Goal: Task Accomplishment & Management: Complete application form

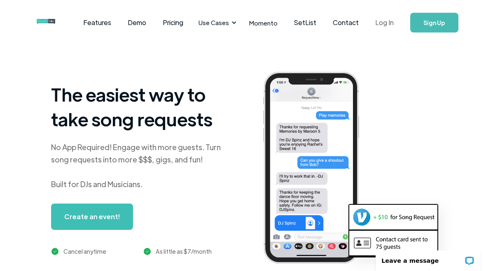
click at [388, 21] on link "Log In" at bounding box center [384, 22] width 35 height 29
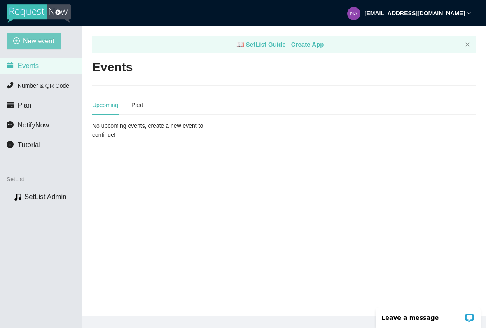
click at [28, 39] on span "New event" at bounding box center [38, 41] width 31 height 10
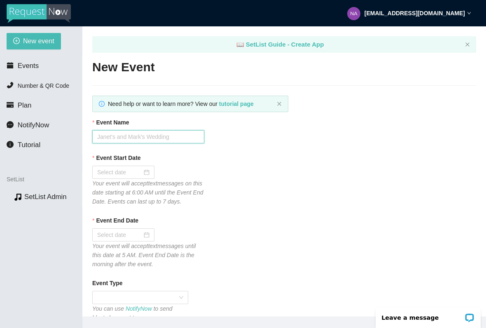
click at [164, 133] on input "Event Name" at bounding box center [148, 136] width 112 height 13
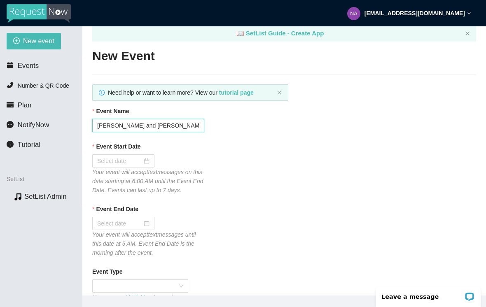
scroll to position [12, 0]
type input "[PERSON_NAME] and [PERSON_NAME] @JP’s Hideout"
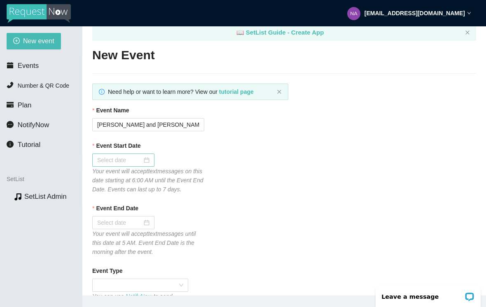
click at [108, 160] on input "Event Start Date" at bounding box center [119, 160] width 45 height 9
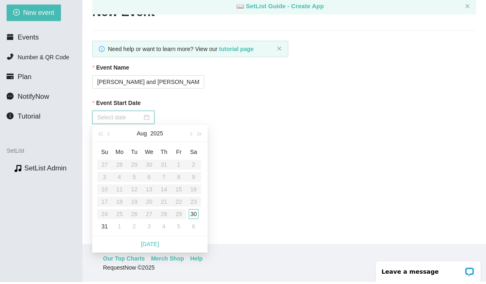
scroll to position [26, 0]
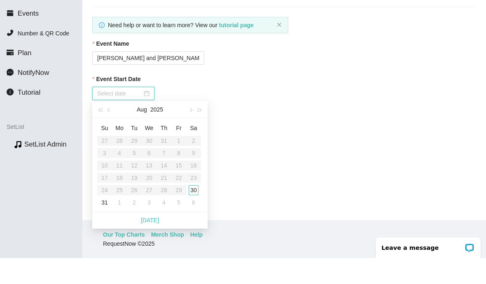
click at [161, 238] on div "[DATE]" at bounding box center [149, 246] width 115 height 16
click at [158, 243] on link "[DATE]" at bounding box center [150, 246] width 18 height 7
type input "[DATE]"
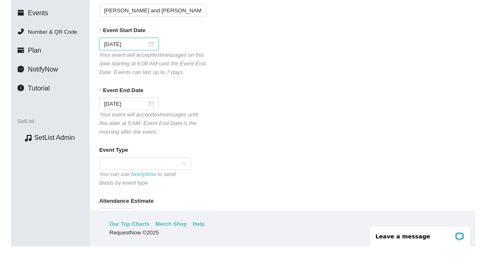
scroll to position [75, 0]
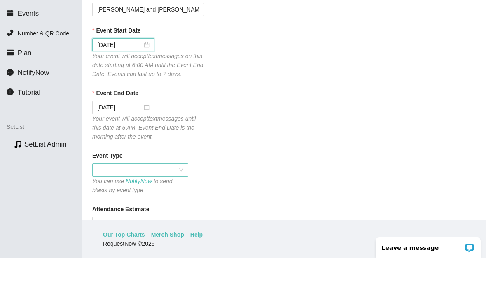
click at [109, 190] on span at bounding box center [140, 196] width 86 height 12
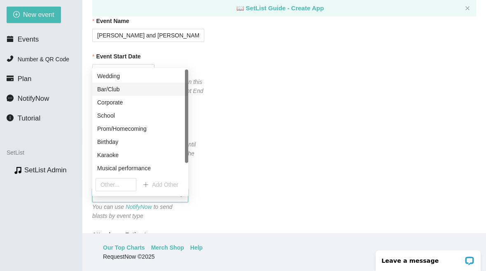
click at [118, 86] on div "Bar/Club" at bounding box center [140, 89] width 86 height 9
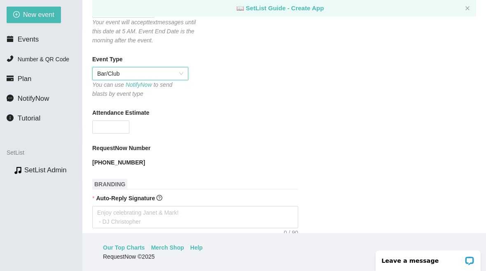
scroll to position [200, 0]
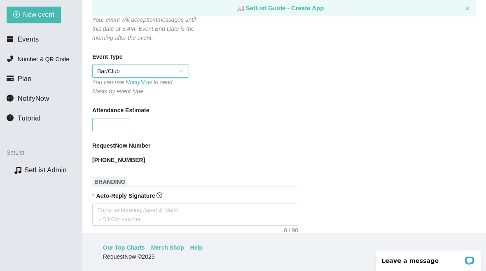
click at [104, 131] on input "Attendance Estimate" at bounding box center [111, 125] width 36 height 12
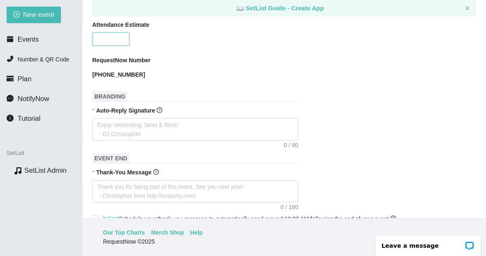
scroll to position [291, 0]
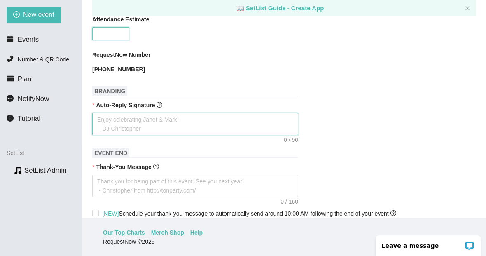
click at [199, 133] on textarea "Auto-Reply Signature" at bounding box center [195, 124] width 206 height 22
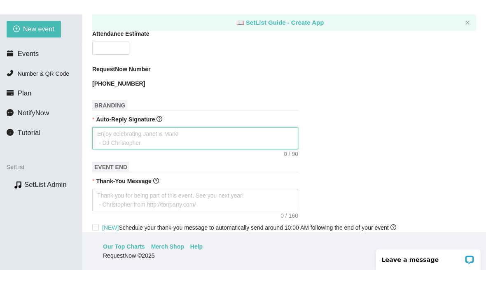
scroll to position [8, 0]
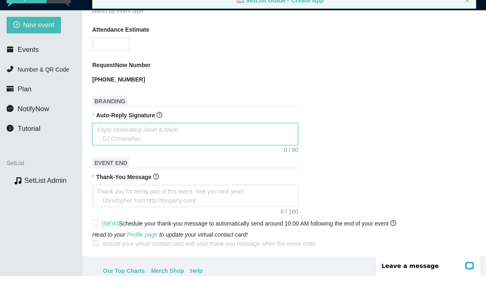
type textarea "L"
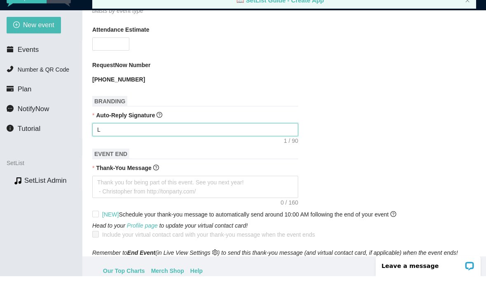
type textarea "Le"
type textarea "Lea"
type textarea "Leav"
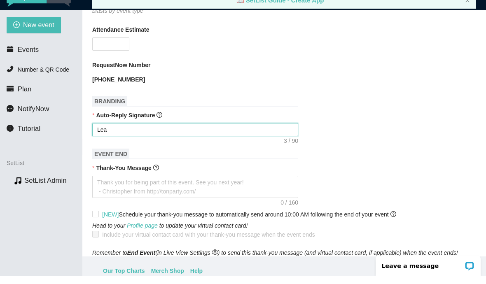
type textarea "Leav"
type textarea "Leave"
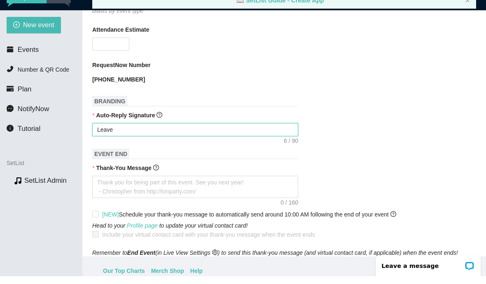
type textarea "Leave a"
type textarea "Leave a t"
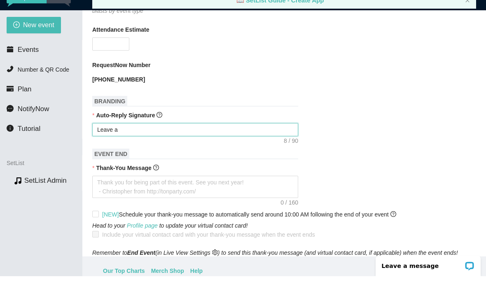
type textarea "Leave a t"
type textarea "Leave a ti"
type textarea "Leave a tip"
type textarea "Leave a tip?"
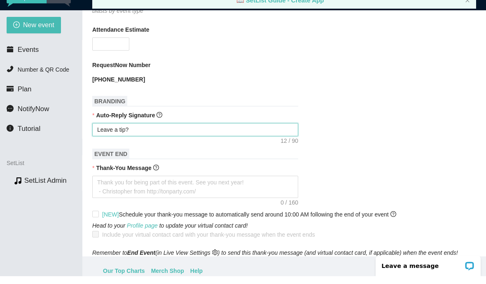
type textarea "Leave a tip?"
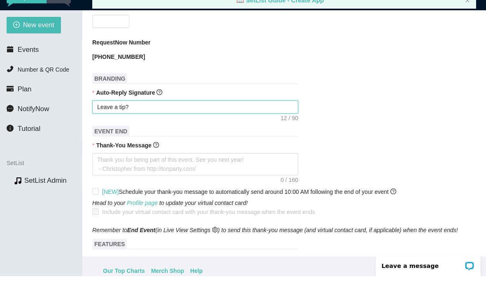
scroll to position [318, 0]
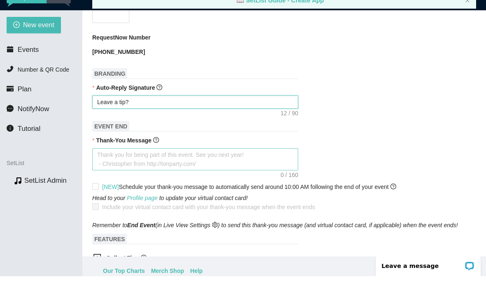
type textarea "Leave a tip?"
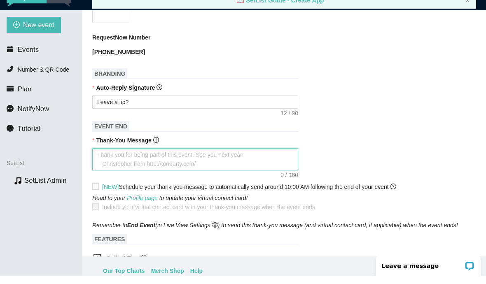
click at [108, 165] on textarea "Thank-You Message" at bounding box center [195, 167] width 206 height 22
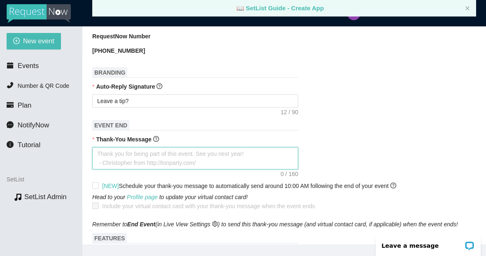
scroll to position [348, 0]
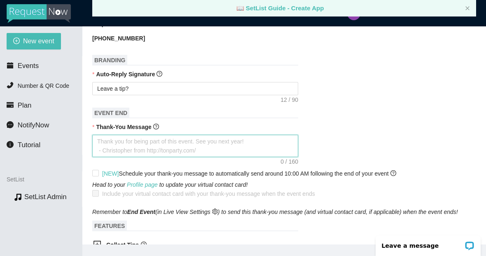
click at [202, 152] on textarea "Thank-You Message" at bounding box center [195, 146] width 206 height 22
type textarea "E"
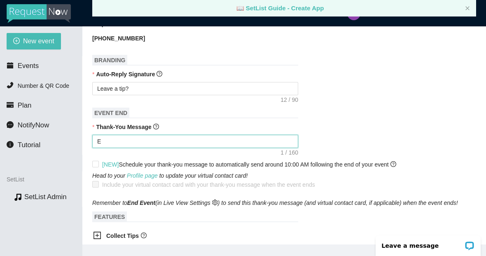
type textarea "En"
type textarea "Enj"
type textarea "Enjo"
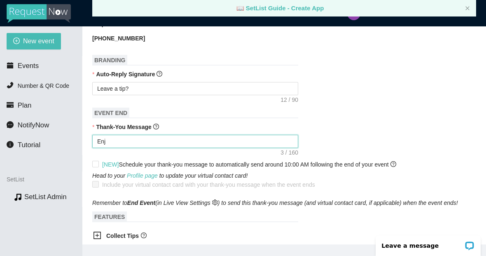
type textarea "Enjo"
type textarea "Enjoy"
type textarea "Enjoy N"
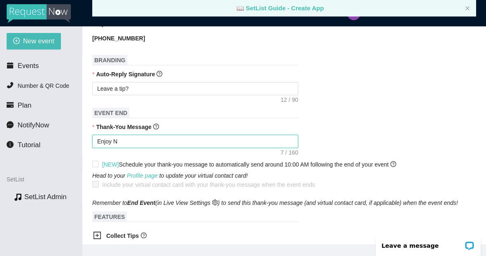
type textarea "Enjoy"
type textarea "Enjoy N"
type textarea "Enjoy Na"
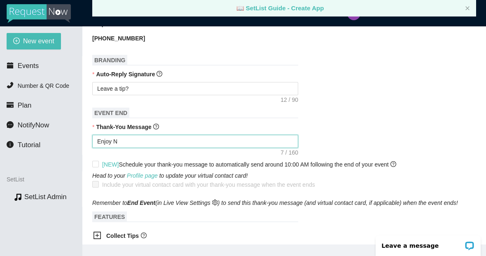
type textarea "Enjoy Na"
type textarea "Enjoy Nat"
type textarea "Enjoy Nate"
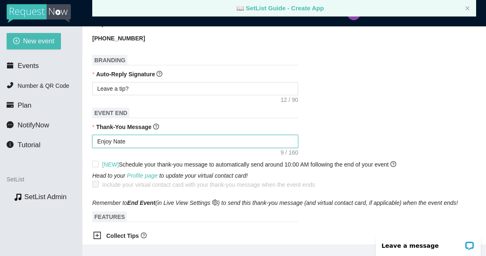
type textarea "Enjoy Nate"
type textarea "Enjoy [PERSON_NAME]"
type textarea "Enjoy Nate an"
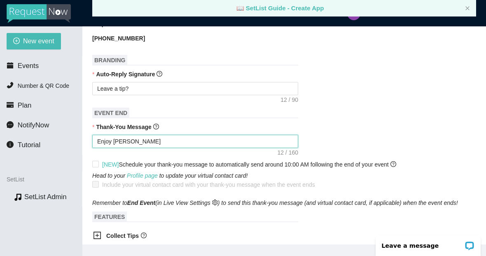
type textarea "Enjoy Nate an"
type textarea "Enjoy [PERSON_NAME] and"
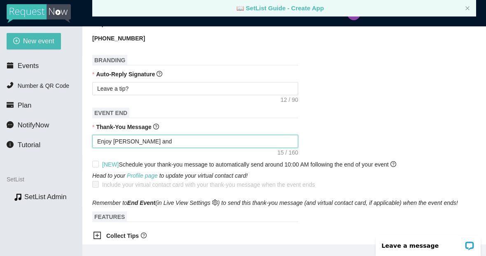
type textarea "Enjoy [PERSON_NAME] and T"
type textarea "Enjoy [PERSON_NAME] and [PERSON_NAME]"
type textarea "Enjoy Nate and Ter"
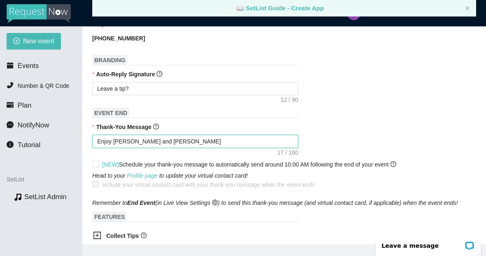
type textarea "Enjoy Nate and Ter"
type textarea "Enjoy [PERSON_NAME] and Terr"
type textarea "Enjoy [PERSON_NAME] and [PERSON_NAME]"
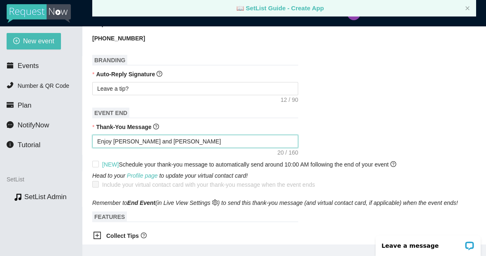
type textarea "Enjoy [PERSON_NAME] and [PERSON_NAME]"
type textarea "Enjoy [PERSON_NAME] and [PERSON_NAME] at"
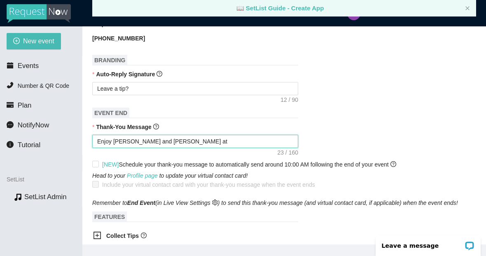
type textarea "Enjoy [PERSON_NAME] and [PERSON_NAME] at"
type textarea "Enjoy [PERSON_NAME] and [PERSON_NAME] at J"
click at [242, 148] on textarea "Enjoy [PERSON_NAME] and [PERSON_NAME] at J" at bounding box center [195, 141] width 206 height 13
type textarea "Enjoy [PERSON_NAME] and [PERSON_NAME] at JP"
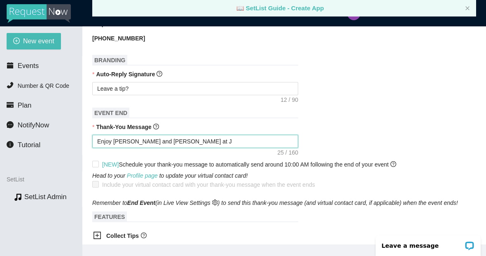
type textarea "Enjoy [PERSON_NAME] and [PERSON_NAME] at JP"
type textarea "Enjoy [PERSON_NAME] and [PERSON_NAME] at JP’"
type textarea "Enjoy [PERSON_NAME] and [PERSON_NAME] at JP’s"
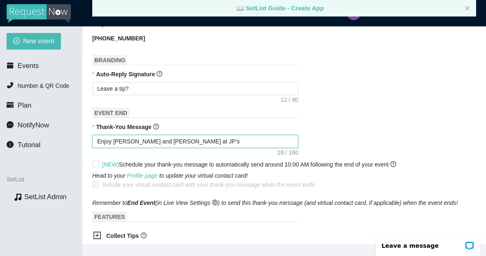
type textarea "Enjoy [PERSON_NAME] and [PERSON_NAME] at JP’s"
type textarea "Enjoy [PERSON_NAME] and [PERSON_NAME] at JP’s H"
type textarea "Enjoy [PERSON_NAME] and [PERSON_NAME] at JP’s Hi"
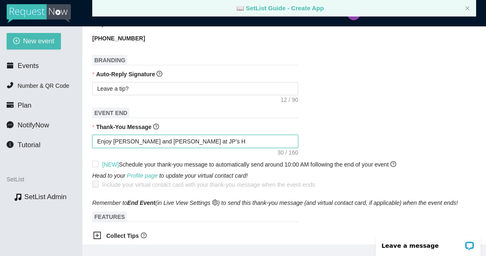
type textarea "Enjoy [PERSON_NAME] and [PERSON_NAME] at JP’s Hi"
type textarea "Enjoy [PERSON_NAME] and [PERSON_NAME] at JP’s Hid"
type textarea "Enjoy [PERSON_NAME] and [PERSON_NAME] at JP’s Hide"
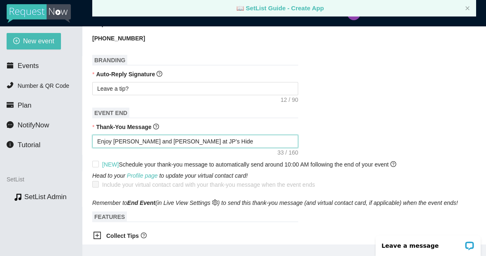
type textarea "Enjoy [PERSON_NAME] and [PERSON_NAME] at JP’s Hideo"
type textarea "Enjoy [PERSON_NAME] and [PERSON_NAME] at JP’s Hideou"
type textarea "Enjoy [PERSON_NAME] and [PERSON_NAME] at JP’s Hideout"
type textarea "Enjoy [PERSON_NAME] and [PERSON_NAME] at JP’s Hideout?"
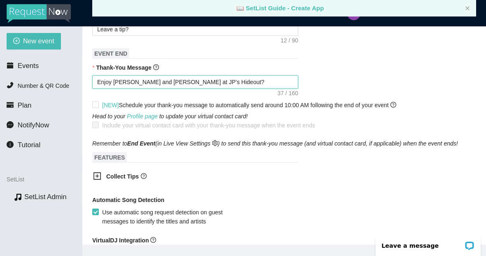
scroll to position [405, 0]
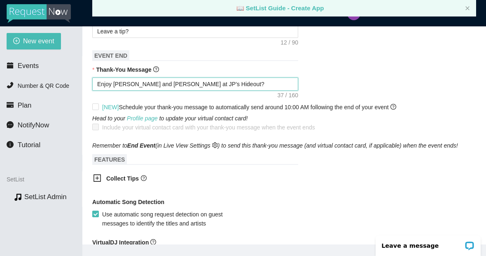
click at [241, 89] on textarea "Enjoy [PERSON_NAME] and [PERSON_NAME] at JP’s Hideout?" at bounding box center [195, 83] width 206 height 13
click at [229, 91] on textarea "Enjoy [PERSON_NAME] and [PERSON_NAME] at JP’s Hideout?" at bounding box center [195, 83] width 206 height 13
type textarea "Enjoy [PERSON_NAME] and [PERSON_NAME] at JP’s Hideout?"
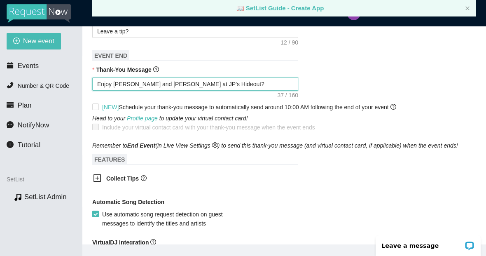
type textarea "Enjoy [PERSON_NAME] and [PERSON_NAME] at JP’s Hideout?"
type textarea "Enjoy [PERSON_NAME] and [PERSON_NAME] at JP’s Hideout? F"
type textarea "Enjoy [PERSON_NAME] and [PERSON_NAME] at JP’s Hideout? Fo"
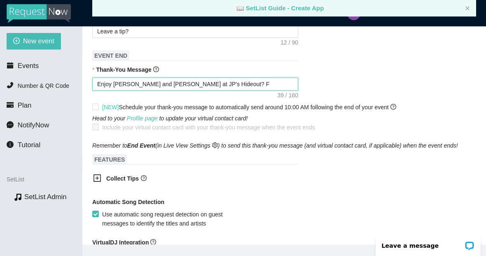
type textarea "Enjoy [PERSON_NAME] and [PERSON_NAME] at JP’s Hideout? Fo"
type textarea "Enjoy [PERSON_NAME] and [PERSON_NAME] at JP’s Hideout? Fol"
type textarea "Enjoy [PERSON_NAME] and [PERSON_NAME] at JP’s Hideout? [GEOGRAPHIC_DATA]"
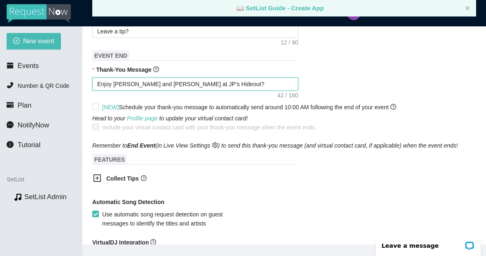
type textarea "Enjoy [PERSON_NAME] and [PERSON_NAME] at JP’s Hideout? [GEOGRAPHIC_DATA]"
type textarea "Enjoy [PERSON_NAME] and [PERSON_NAME] at JP’s Hideout? Follow"
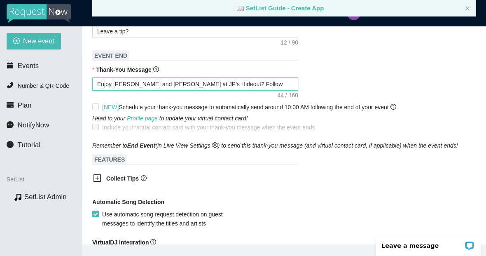
type textarea "Enjoy [PERSON_NAME] and [PERSON_NAME] at JP’s Hideout? Follow"
type textarea "Enjoy [PERSON_NAME] and [PERSON_NAME] at JP’s Hideout? [GEOGRAPHIC_DATA]"
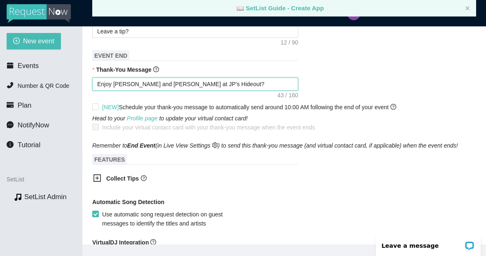
type textarea "Enjoy [PERSON_NAME] and [PERSON_NAME] at JP’s Hideout? [GEOGRAPHIC_DATA]"
type textarea "Enjoy [PERSON_NAME] and [PERSON_NAME] at JP’s Hideout? Fol"
type textarea "Enjoy [PERSON_NAME] and [PERSON_NAME] at JP’s Hideout? Fo"
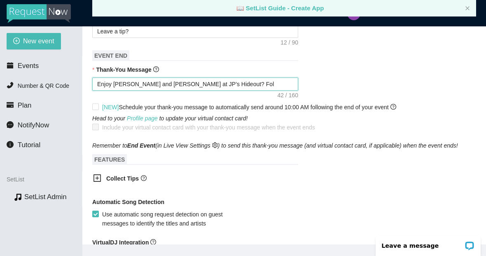
type textarea "Enjoy [PERSON_NAME] and [PERSON_NAME] at JP’s Hideout? Fo"
type textarea "Enjoy [PERSON_NAME] and [PERSON_NAME] at JP’s Hideout? F"
type textarea "Enjoy [PERSON_NAME] and [PERSON_NAME] at JP’s Hideout?"
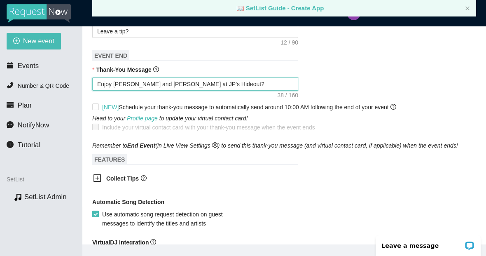
type textarea "Enjoy [PERSON_NAME] and [PERSON_NAME] at JP’s Hideout? C"
type textarea "Enjoy [PERSON_NAME] and [PERSON_NAME] at JP’s Hideout? Cl"
type textarea "Enjoy [PERSON_NAME] and [PERSON_NAME] at JP’s Hideout? Cli"
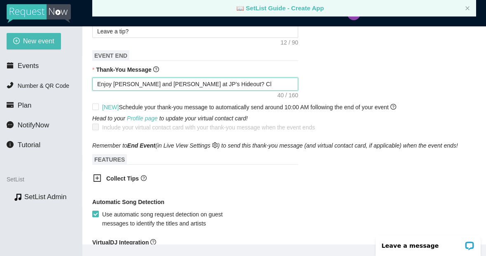
type textarea "Enjoy [PERSON_NAME] and [PERSON_NAME] at JP’s Hideout? Cli"
type textarea "Enjoy [PERSON_NAME] and [PERSON_NAME] at JP’s Hideout? Clic"
type textarea "Enjoy [PERSON_NAME] and [PERSON_NAME] at JP’s Hideout? Click"
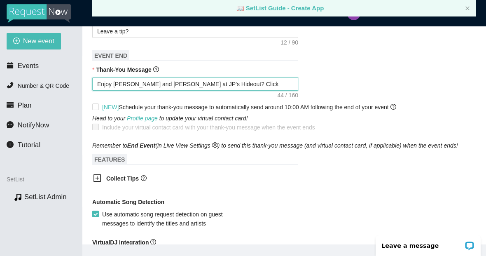
type textarea "Enjoy [PERSON_NAME] and [PERSON_NAME] at JP’s Hideout? Click t"
type textarea "Enjoy [PERSON_NAME] and [PERSON_NAME] at JP’s Hideout? Click th"
type textarea "Enjoy [PERSON_NAME] and [PERSON_NAME] at JP’s Hideout? Click the"
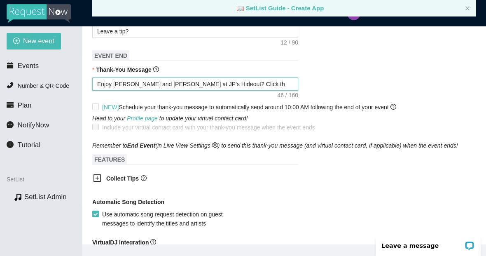
type textarea "Enjoy [PERSON_NAME] and [PERSON_NAME] at JP’s Hideout? Click the"
type textarea "Enjoy [PERSON_NAME] and [PERSON_NAME] at JP’s Hideout? Click the l"
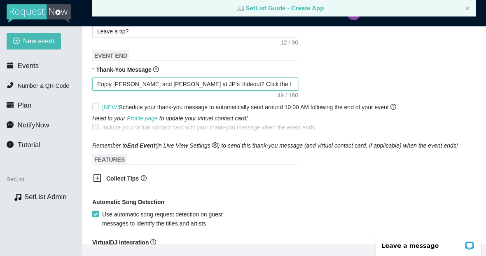
type textarea "Enjoy [PERSON_NAME] and [PERSON_NAME] at JP’s Hideout? Click the li"
type textarea "Enjoy [PERSON_NAME] and [PERSON_NAME] at JP’s Hideout? Click the lin"
type textarea "Enjoy [PERSON_NAME] and [PERSON_NAME] at JP’s Hideout? Click the link"
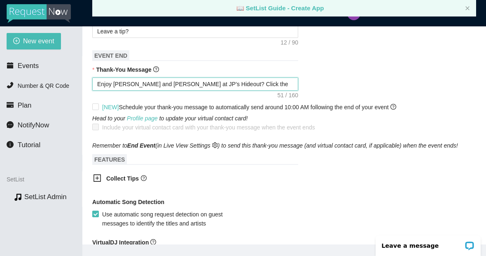
type textarea "Enjoy [PERSON_NAME] and [PERSON_NAME] at JP’s Hideout? Click the link"
type textarea "Enjoy [PERSON_NAME] and [PERSON_NAME] at JP’s Hideout? Click the link t"
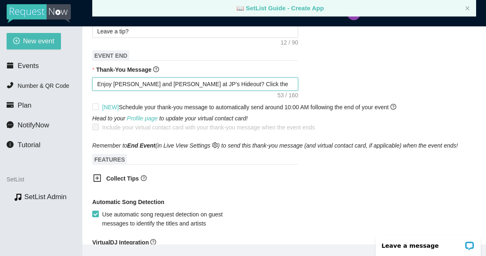
type textarea "Enjoy [PERSON_NAME] and [PERSON_NAME] at JP’s Hideout? Click the link to"
type textarea "Enjoy [PERSON_NAME] and [PERSON_NAME] at JP’s Hideout? Click the link to r"
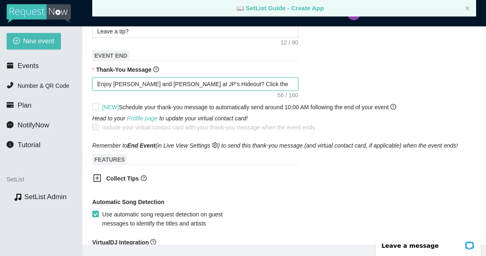
type textarea "Enjoy [PERSON_NAME] and [PERSON_NAME] at JP’s Hideout? Click the link to r"
type textarea "Enjoy [PERSON_NAME] and [PERSON_NAME] at JP’s Hideout? Click the link to re"
type textarea "Enjoy [PERSON_NAME] and [PERSON_NAME] at JP’s Hideout? Click the link to res"
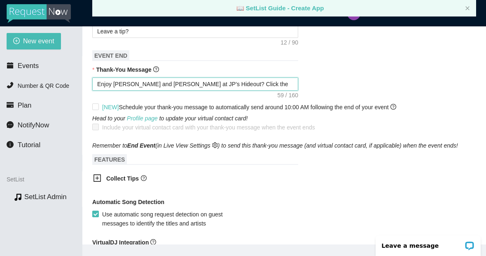
type textarea "Enjoy [PERSON_NAME] and [PERSON_NAME] at JP’s Hideout? Click the link to rese"
type textarea "Enjoy [PERSON_NAME] and [PERSON_NAME] at JP’s Hideout? Click the link to resea"
type textarea "Enjoy [PERSON_NAME] and [PERSON_NAME] at JP’s Hideout? Click the link to reseav"
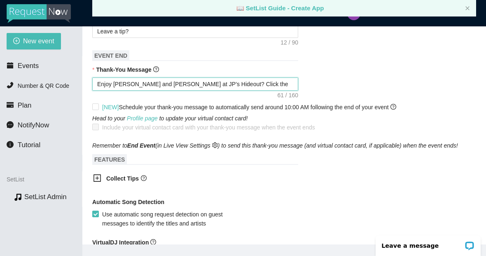
type textarea "Enjoy [PERSON_NAME] and [PERSON_NAME] at JP’s Hideout? Click the link to reseav"
type textarea "Enjoy [PERSON_NAME] and [PERSON_NAME] at JP’s Hideout? Click the link to reseave"
type textarea "Enjoy [PERSON_NAME] and [PERSON_NAME] at JP’s Hideout? Click the link to reserve"
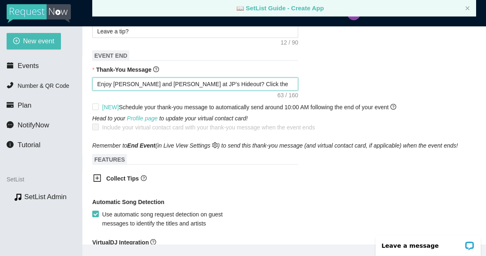
type textarea "Enjoy [PERSON_NAME] and [PERSON_NAME] at JP’s Hideout? Click the link to reserve"
type textarea "Enjoy [PERSON_NAME] and [PERSON_NAME] at JP’s Hideout? Click the link to reserv"
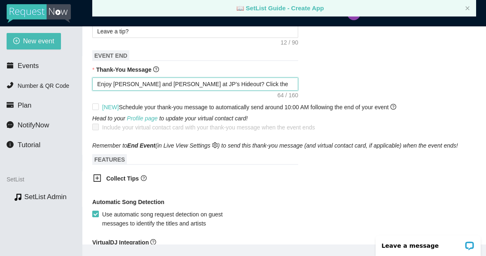
type textarea "Enjoy [PERSON_NAME] and [PERSON_NAME] at JP’s Hideout? Click the link to reserv"
type textarea "Enjoy [PERSON_NAME] and [PERSON_NAME] at JP’s Hideout? Click the link to [PERSO…"
type textarea "Enjoy [PERSON_NAME] and [PERSON_NAME] at JP’s Hideout? Click the link to rese"
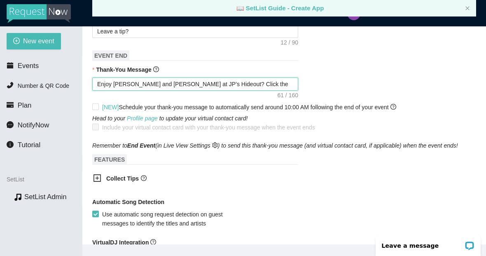
type textarea "Enjoy [PERSON_NAME] and [PERSON_NAME] at JP’s Hideout? Click the link to res"
type textarea "Enjoy [PERSON_NAME] and [PERSON_NAME] at JP’s Hideout? Click the link to re"
type textarea "Enjoy [PERSON_NAME] and [PERSON_NAME] at JP’s Hideout? Click the link to r"
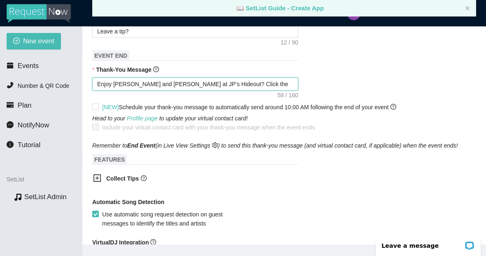
type textarea "Enjoy [PERSON_NAME] and [PERSON_NAME] at JP’s Hideout? Click the link to r"
type textarea "Enjoy [PERSON_NAME] and [PERSON_NAME] at JP’s Hideout? Click the link to"
type textarea "Enjoy [PERSON_NAME] and [PERSON_NAME] at JP’s Hideout? Click the link to re"
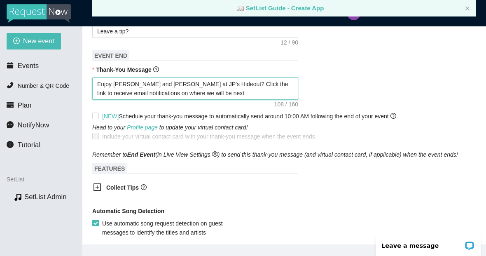
click at [173, 100] on textarea "Enjoy [PERSON_NAME] and [PERSON_NAME] at JP’s Hideout? Click the link to receiv…" at bounding box center [195, 88] width 206 height 22
click at [165, 100] on textarea "Enjoy [PERSON_NAME] and [PERSON_NAME] at JP’s Hideout? Click the link to receiv…" at bounding box center [195, 88] width 206 height 22
click at [220, 100] on textarea "Enjoy [PERSON_NAME] and [PERSON_NAME] at JP’s Hideout? Click the link to receiv…" at bounding box center [195, 88] width 206 height 22
click at [204, 100] on textarea "Enjoy [PERSON_NAME] and [PERSON_NAME] at JP’s Hideout? Click the link to receiv…" at bounding box center [195, 88] width 206 height 22
paste textarea "[URL][DOMAIN_NAME]"
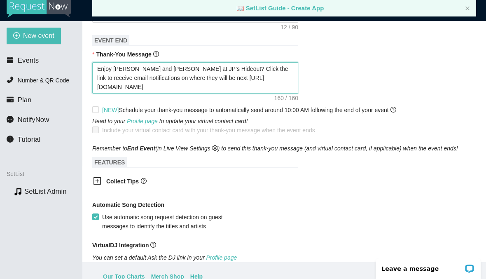
scroll to position [417, 0]
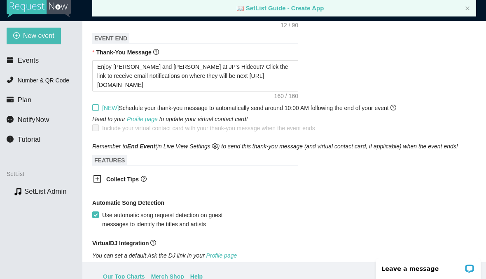
click at [94, 110] on input "[NEW] Schedule your thank-you message to automatically send around 10:00 AM fol…" at bounding box center [95, 107] width 6 height 6
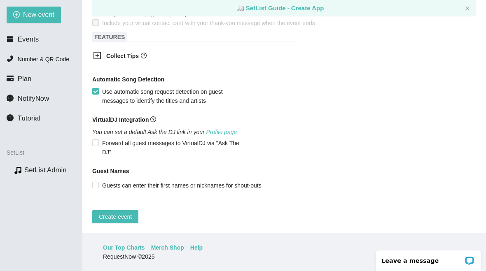
scroll to position [505, 0]
click at [97, 188] on input "Guests can enter their first names or nicknames for shout-outs" at bounding box center [95, 185] width 6 height 6
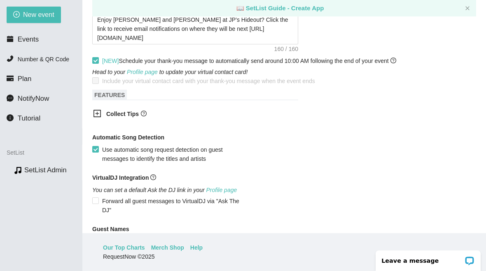
scroll to position [442, 0]
click at [96, 119] on icon "plus-square" at bounding box center [97, 114] width 8 height 8
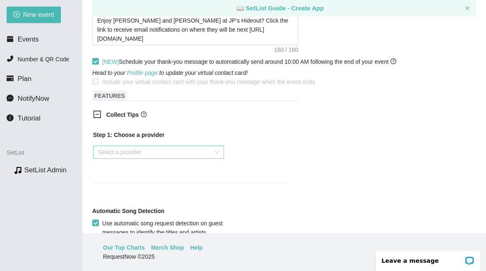
click at [105, 159] on input "search" at bounding box center [155, 152] width 115 height 12
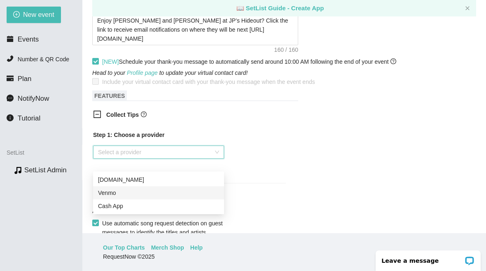
click at [106, 193] on div "Venmo" at bounding box center [158, 193] width 121 height 9
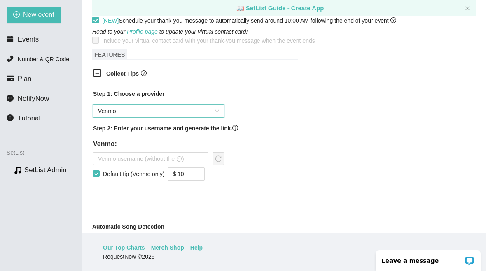
scroll to position [484, 0]
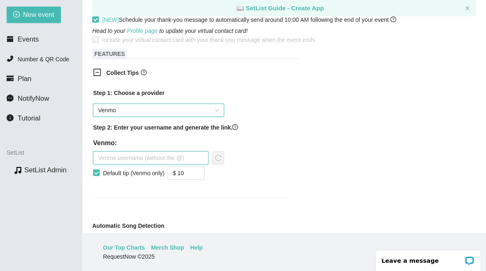
click at [109, 165] on input "text" at bounding box center [150, 158] width 115 height 13
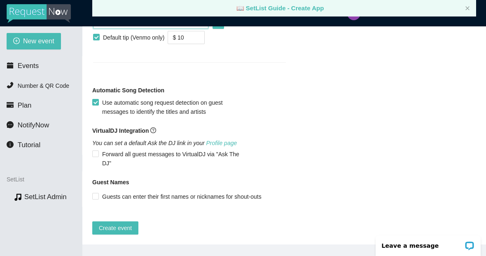
scroll to position [658, 0]
click at [119, 226] on span "Create event" at bounding box center [115, 227] width 33 height 9
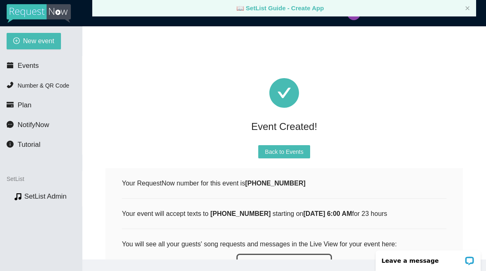
scroll to position [0, 0]
click at [297, 147] on span "Back to Events" at bounding box center [284, 151] width 38 height 9
